Goal: Understand process/instructions: Learn about a topic

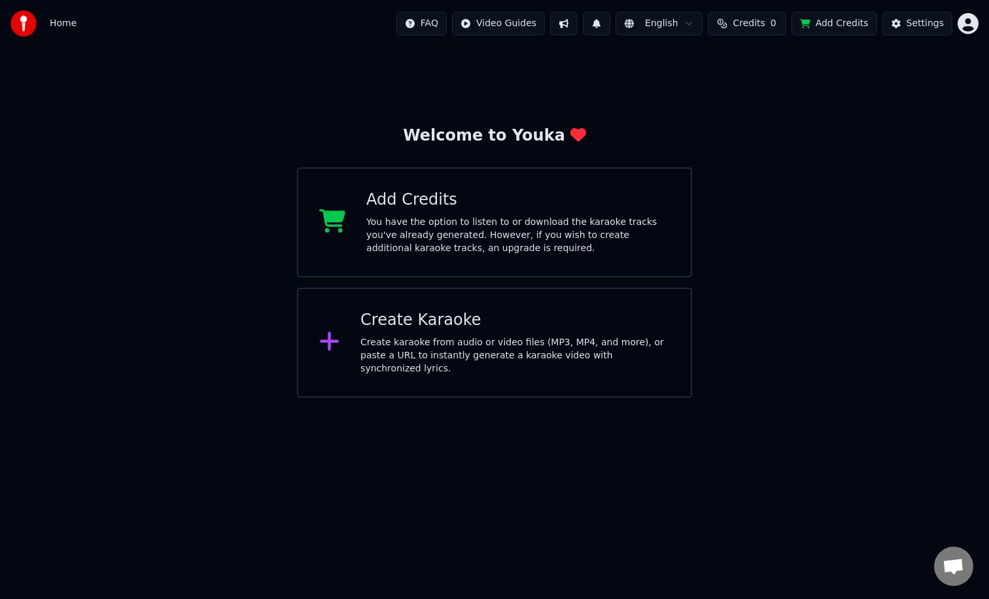
click at [496, 20] on html "Home FAQ Video Guides English Credits 0 Add Credits Settings Welcome to Youka A…" at bounding box center [494, 199] width 989 height 398
click at [502, 55] on div "Quick Start Guide" at bounding box center [509, 51] width 92 height 21
click at [972, 17] on html "Home FAQ Video Guides English Credits 0 Add Credits Settings Welcome to Youka A…" at bounding box center [494, 199] width 989 height 398
click at [505, 335] on div "Create Karaoke Create karaoke from audio or video files (MP3, MP4, and more), o…" at bounding box center [514, 342] width 309 height 65
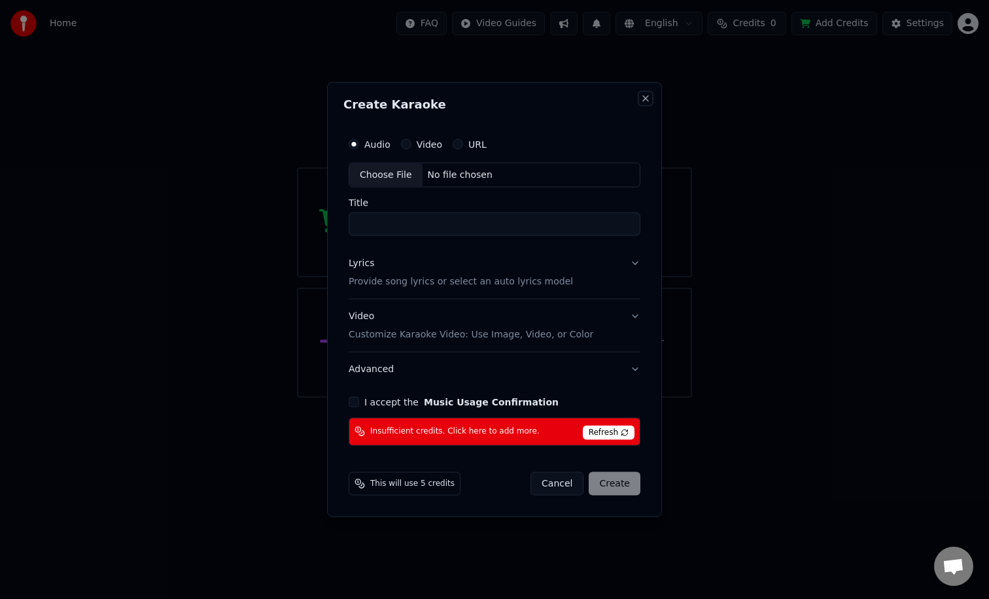
click at [645, 95] on button "Close" at bounding box center [645, 99] width 10 height 10
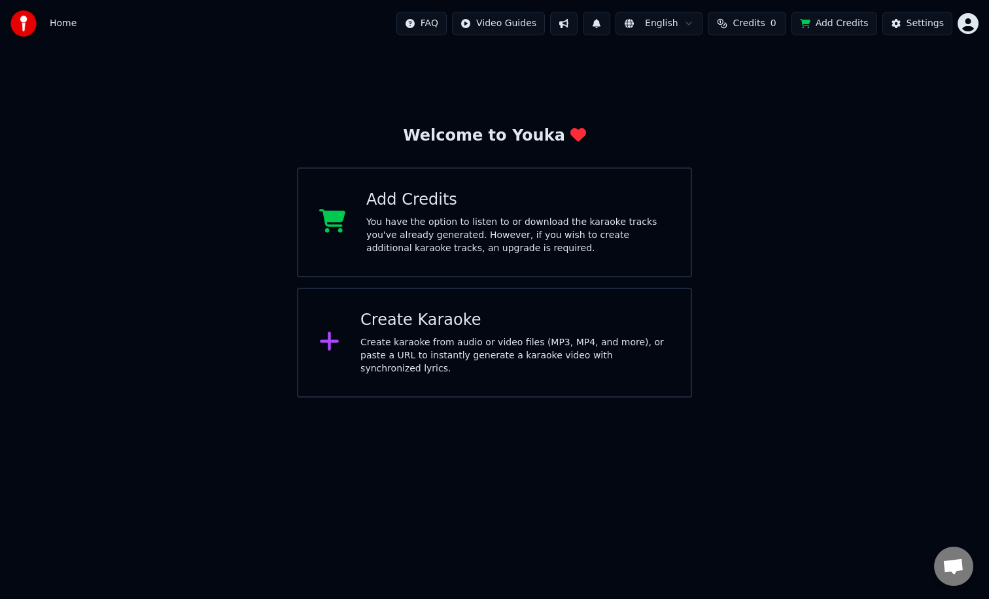
click at [444, 239] on div "You have the option to listen to or download the karaoke tracks you've already …" at bounding box center [517, 235] width 303 height 39
